Goal: Information Seeking & Learning: Check status

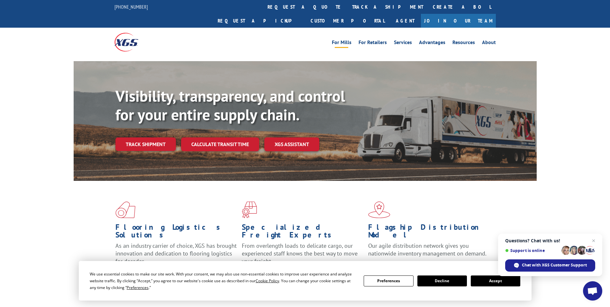
click at [344, 40] on link "For Mills" at bounding box center [342, 43] width 20 height 7
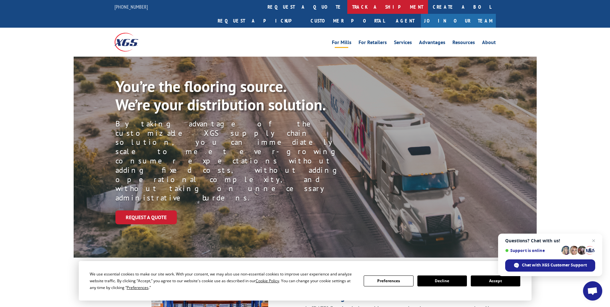
click at [347, 3] on link "track a shipment" at bounding box center [387, 7] width 81 height 14
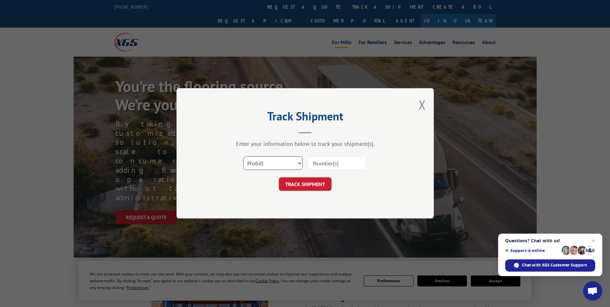
click at [270, 162] on select "Select category... Probill BOL PO" at bounding box center [272, 164] width 59 height 14
click at [243, 157] on select "Select category... Probill BOL PO" at bounding box center [272, 164] width 59 height 14
click at [328, 163] on input at bounding box center [336, 164] width 59 height 14
type input "17519097"
click button "TRACK SHIPMENT" at bounding box center [305, 184] width 53 height 14
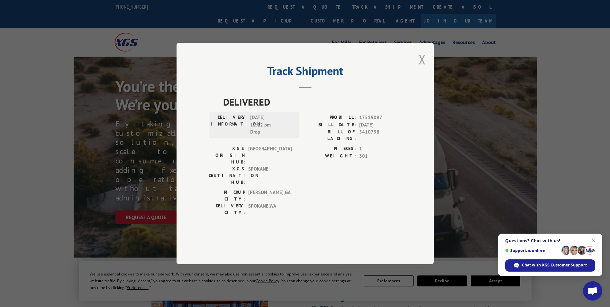
click at [422, 68] on button "Close modal" at bounding box center [422, 59] width 7 height 17
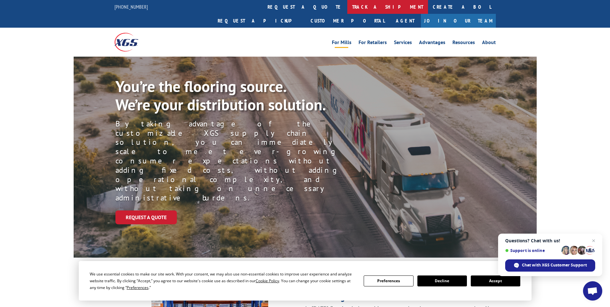
click at [347, 6] on link "track a shipment" at bounding box center [387, 7] width 81 height 14
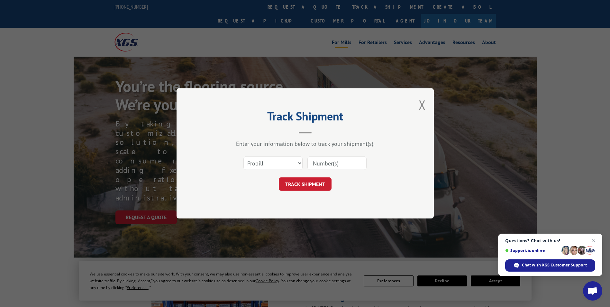
click at [332, 159] on input at bounding box center [336, 164] width 59 height 14
type input "17522540"
click at [279, 177] on button "TRACK SHIPMENT" at bounding box center [305, 184] width 53 height 14
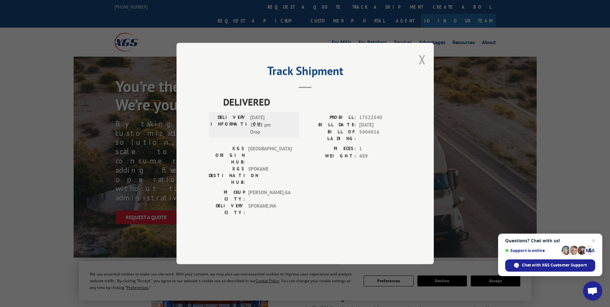
click at [422, 68] on button "Close modal" at bounding box center [422, 59] width 7 height 17
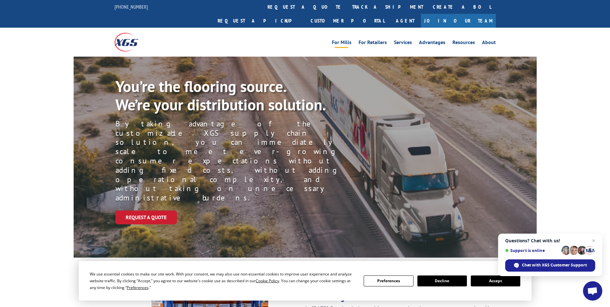
click at [347, 8] on link "track a shipment" at bounding box center [387, 7] width 81 height 14
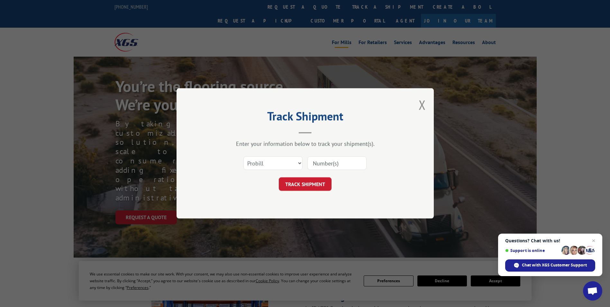
click at [322, 163] on input at bounding box center [336, 164] width 59 height 14
type input "17522540"
click button "TRACK SHIPMENT" at bounding box center [305, 184] width 53 height 14
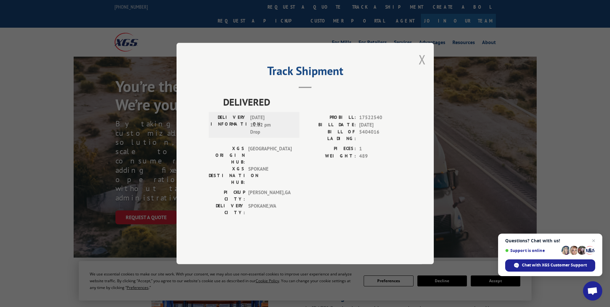
click at [421, 68] on button "Close modal" at bounding box center [422, 59] width 7 height 17
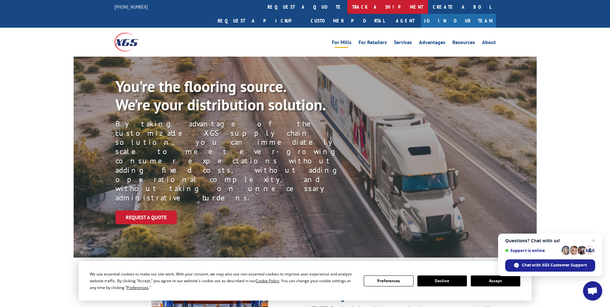
click at [347, 4] on link "track a shipment" at bounding box center [387, 7] width 81 height 14
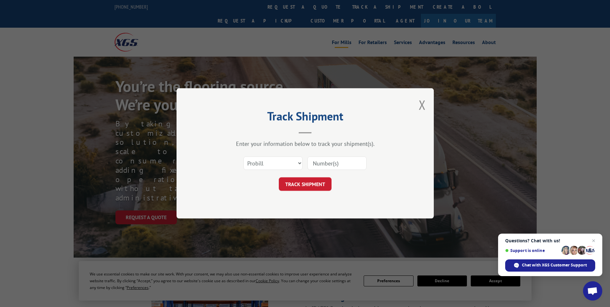
click at [325, 164] on input at bounding box center [336, 164] width 59 height 14
type input "17522677"
click at [302, 180] on button "TRACK SHIPMENT" at bounding box center [305, 184] width 53 height 14
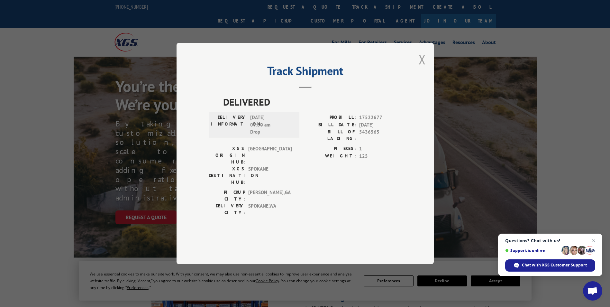
click at [424, 68] on button "Close modal" at bounding box center [422, 59] width 7 height 17
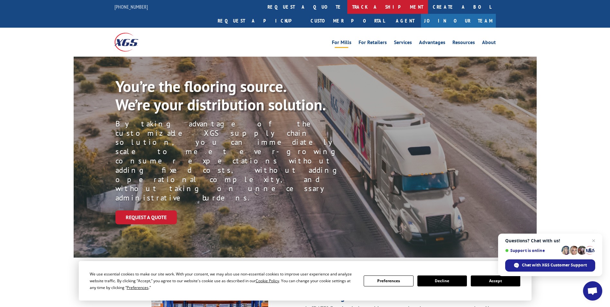
click at [347, 6] on link "track a shipment" at bounding box center [387, 7] width 81 height 14
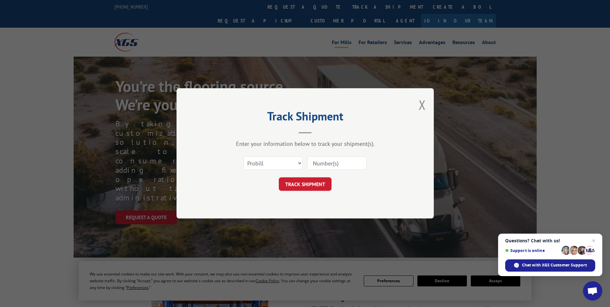
click at [317, 160] on input at bounding box center [336, 164] width 59 height 14
type input "16331531"
click at [279, 177] on button "TRACK SHIPMENT" at bounding box center [305, 184] width 53 height 14
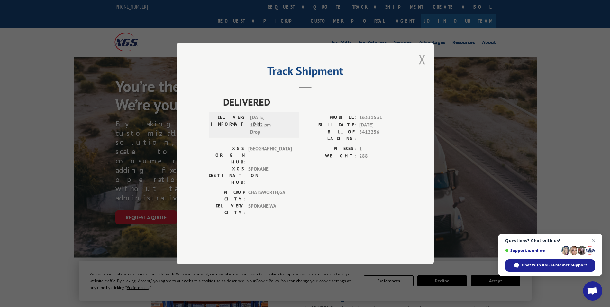
click at [422, 68] on button "Close modal" at bounding box center [422, 59] width 7 height 17
